Goal: Task Accomplishment & Management: Manage account settings

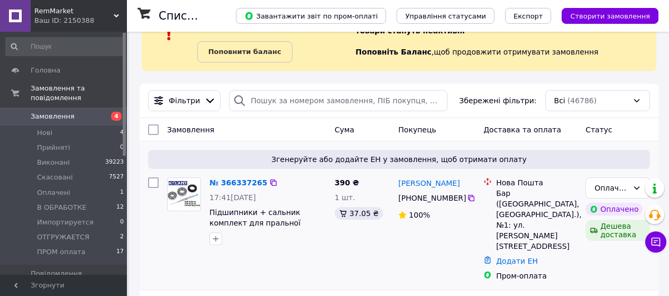
scroll to position [53, 0]
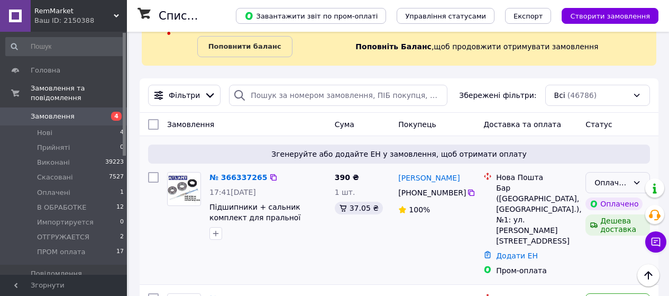
click at [611, 182] on div "Оплачено" at bounding box center [611, 183] width 34 height 12
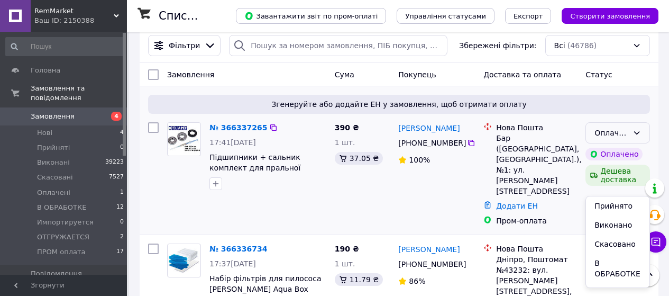
scroll to position [106, 0]
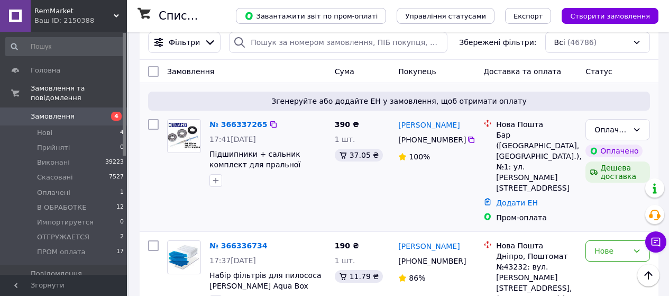
click at [623, 144] on div "Оплачено" at bounding box center [617, 150] width 69 height 17
click at [623, 137] on div "Оплачено" at bounding box center [617, 129] width 65 height 21
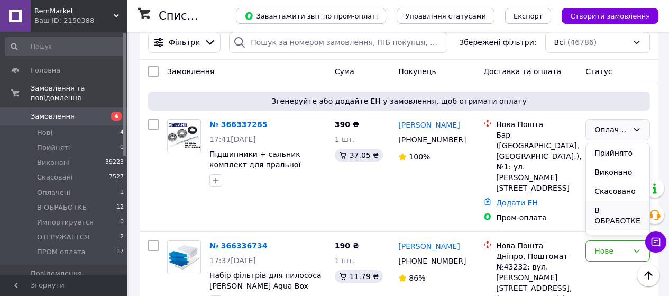
click at [619, 218] on li "В ОБРАБОТКЕ" at bounding box center [617, 215] width 63 height 30
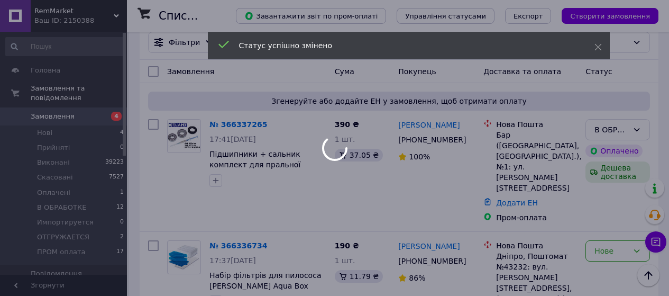
scroll to position [212, 0]
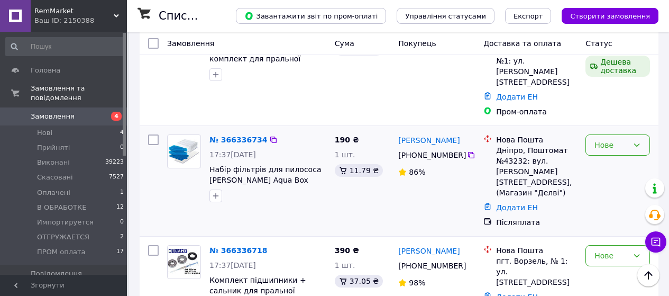
click at [637, 141] on icon at bounding box center [636, 145] width 8 height 8
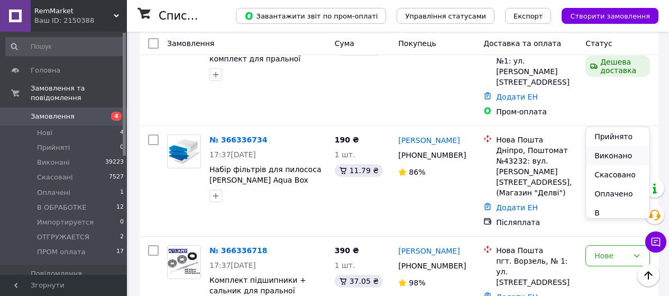
scroll to position [53, 0]
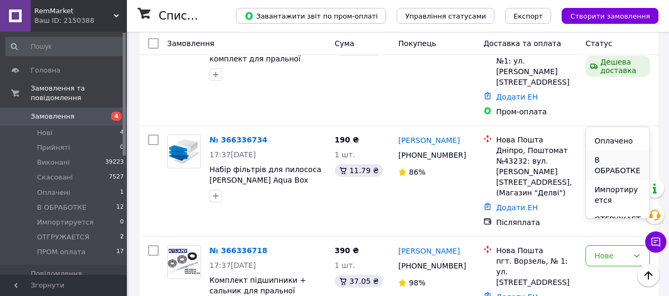
click at [610, 165] on li "В ОБРАБОТКЕ" at bounding box center [617, 165] width 63 height 30
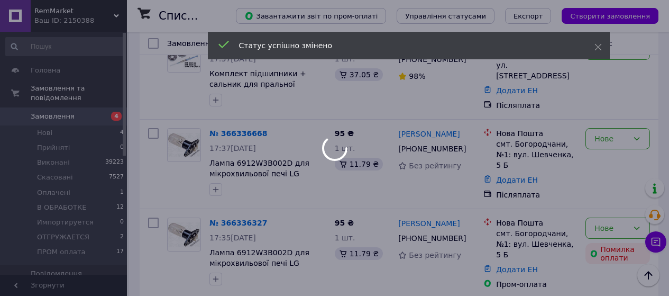
scroll to position [423, 0]
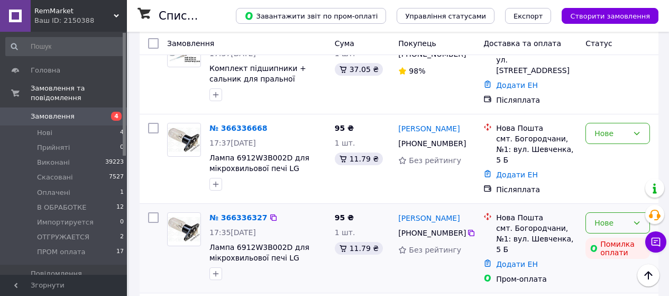
click at [625, 217] on div "Нове" at bounding box center [611, 223] width 34 height 12
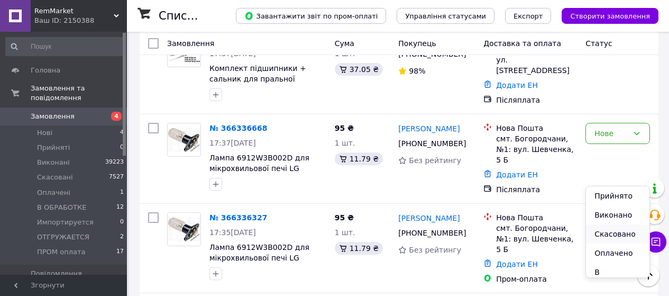
click at [610, 229] on li "Скасовано" at bounding box center [617, 233] width 63 height 19
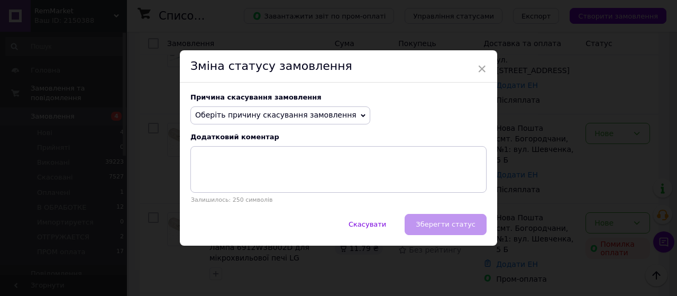
click at [322, 117] on span "Оберіть причину скасування замовлення" at bounding box center [275, 115] width 161 height 8
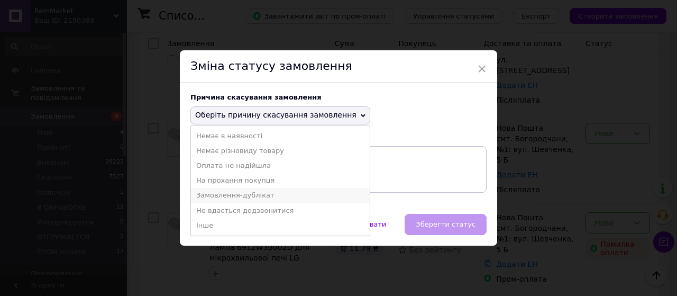
click at [250, 194] on li "Замовлення-дублікат" at bounding box center [280, 195] width 179 height 15
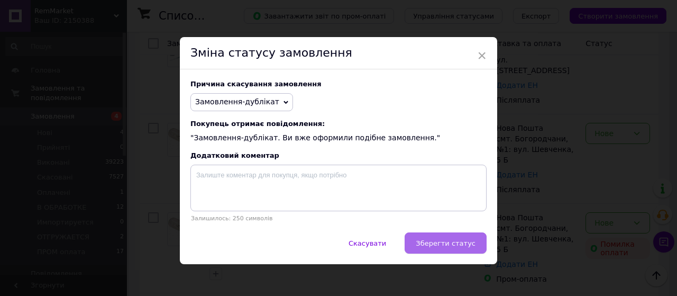
click at [443, 245] on span "Зберегти статус" at bounding box center [446, 243] width 60 height 8
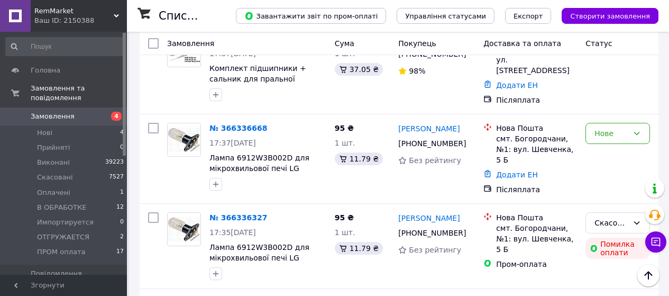
click at [637, 129] on icon at bounding box center [636, 133] width 8 height 8
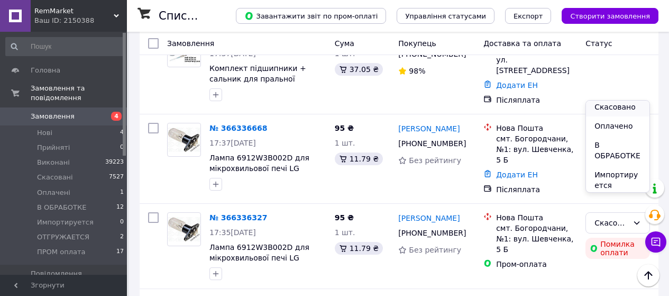
scroll to position [53, 0]
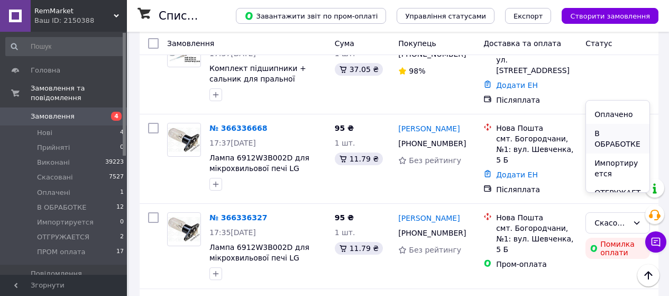
click at [605, 145] on li "В ОБРАБОТКЕ" at bounding box center [617, 139] width 63 height 30
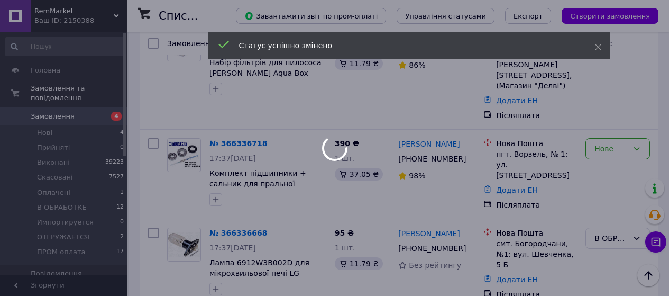
scroll to position [317, 0]
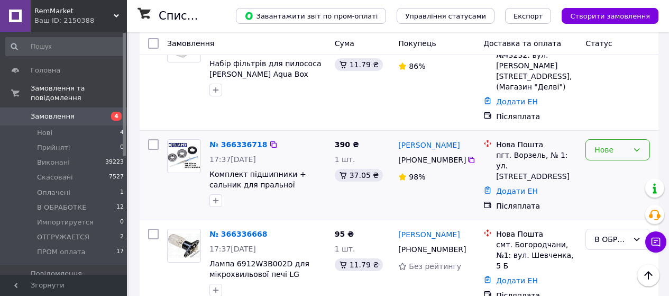
click at [627, 144] on div "Нове" at bounding box center [611, 150] width 34 height 12
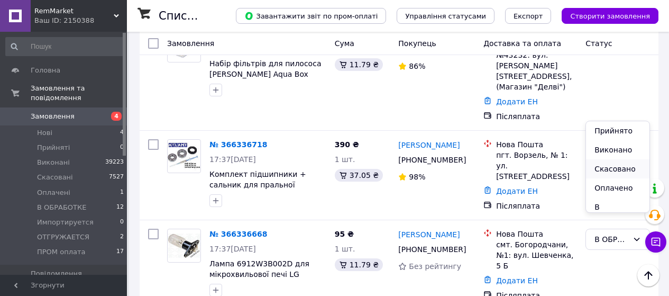
scroll to position [53, 0]
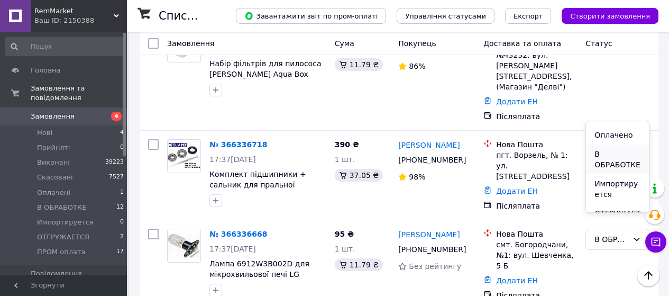
click at [633, 157] on li "В ОБРАБОТКЕ" at bounding box center [617, 159] width 63 height 30
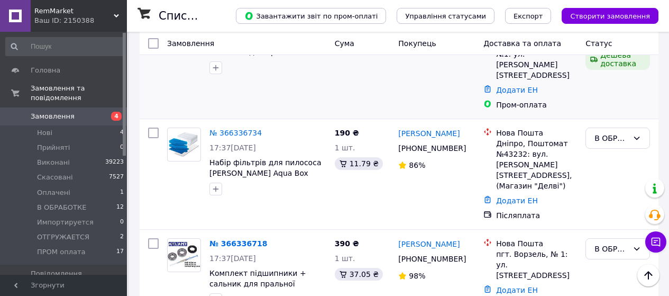
scroll to position [264, 0]
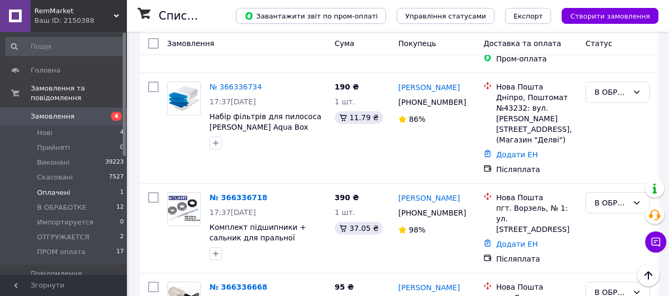
click at [97, 185] on li "Оплачені 1" at bounding box center [65, 192] width 130 height 15
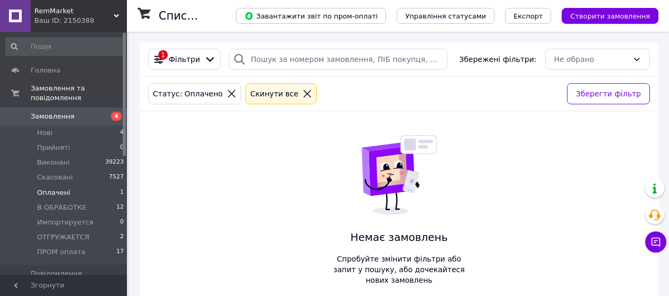
scroll to position [110, 0]
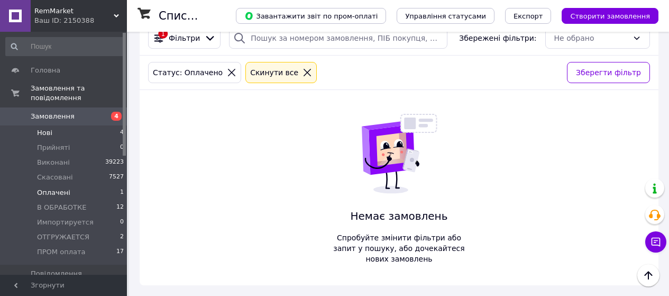
click at [106, 127] on li "Нові 4" at bounding box center [65, 132] width 130 height 15
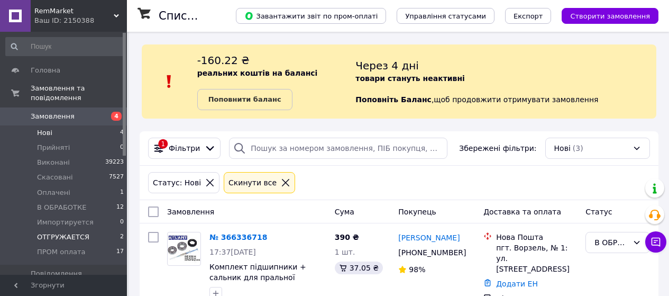
click at [93, 232] on li "ОТГРУЖАЕТСЯ 2" at bounding box center [65, 237] width 130 height 15
